Goal: Transaction & Acquisition: Book appointment/travel/reservation

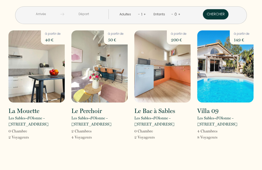
click at [47, 14] on input "text" at bounding box center [40, 14] width 39 height 10
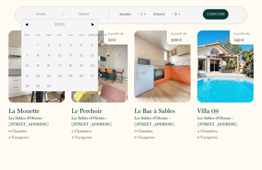
click at [54, 13] on input "text" at bounding box center [40, 14] width 39 height 10
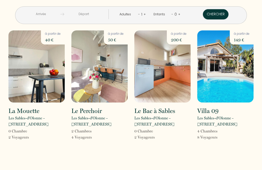
click at [52, 14] on input "text" at bounding box center [40, 14] width 39 height 10
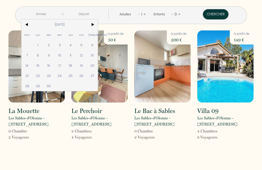
click at [76, 56] on span "11" at bounding box center [70, 55] width 11 height 10
type input "[DATE]"
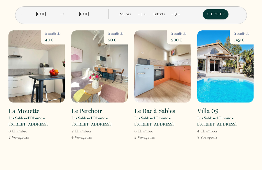
click at [96, 16] on input "Ven 12 Sep 2025" at bounding box center [83, 14] width 39 height 10
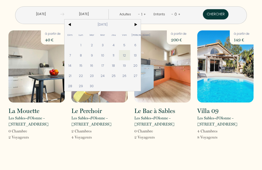
click at [97, 67] on span "16" at bounding box center [91, 65] width 11 height 10
type input "Mar 16 Sep 2025"
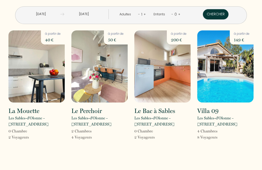
click at [144, 15] on link "+" at bounding box center [144, 14] width 2 height 5
click at [216, 15] on button "Chercher" at bounding box center [216, 14] width 26 height 10
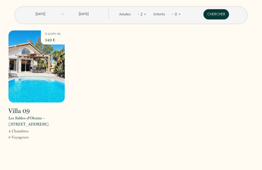
scroll to position [16, 0]
click at [51, 67] on img at bounding box center [36, 66] width 56 height 72
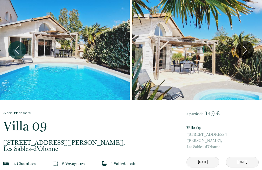
click at [214, 71] on div "Slideshow" at bounding box center [197, 50] width 130 height 100
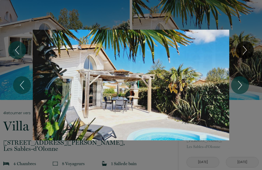
click at [246, 82] on button "Next" at bounding box center [240, 85] width 18 height 18
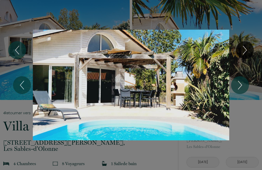
click at [245, 79] on button "Next" at bounding box center [240, 85] width 18 height 18
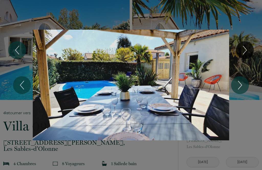
click at [248, 77] on div "1 2 3 4 5 6 7 8 9 10 11 12 13 14" at bounding box center [131, 85] width 262 height 170
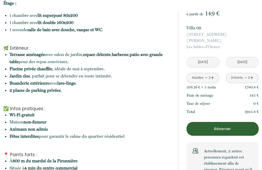
scroll to position [331, 0]
